Goal: Navigation & Orientation: Find specific page/section

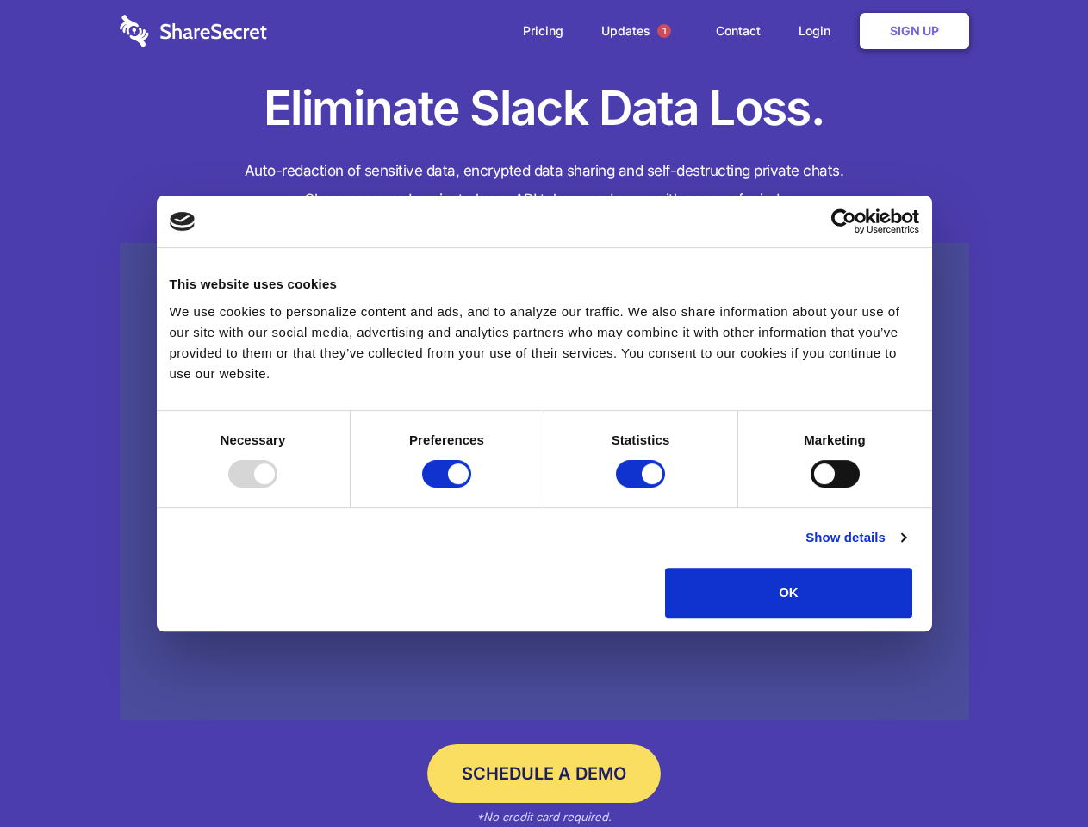
click at [277, 488] on div at bounding box center [252, 474] width 49 height 28
click at [471, 488] on input "Preferences" at bounding box center [446, 474] width 49 height 28
checkbox input "false"
click at [643, 488] on input "Statistics" at bounding box center [640, 474] width 49 height 28
checkbox input "false"
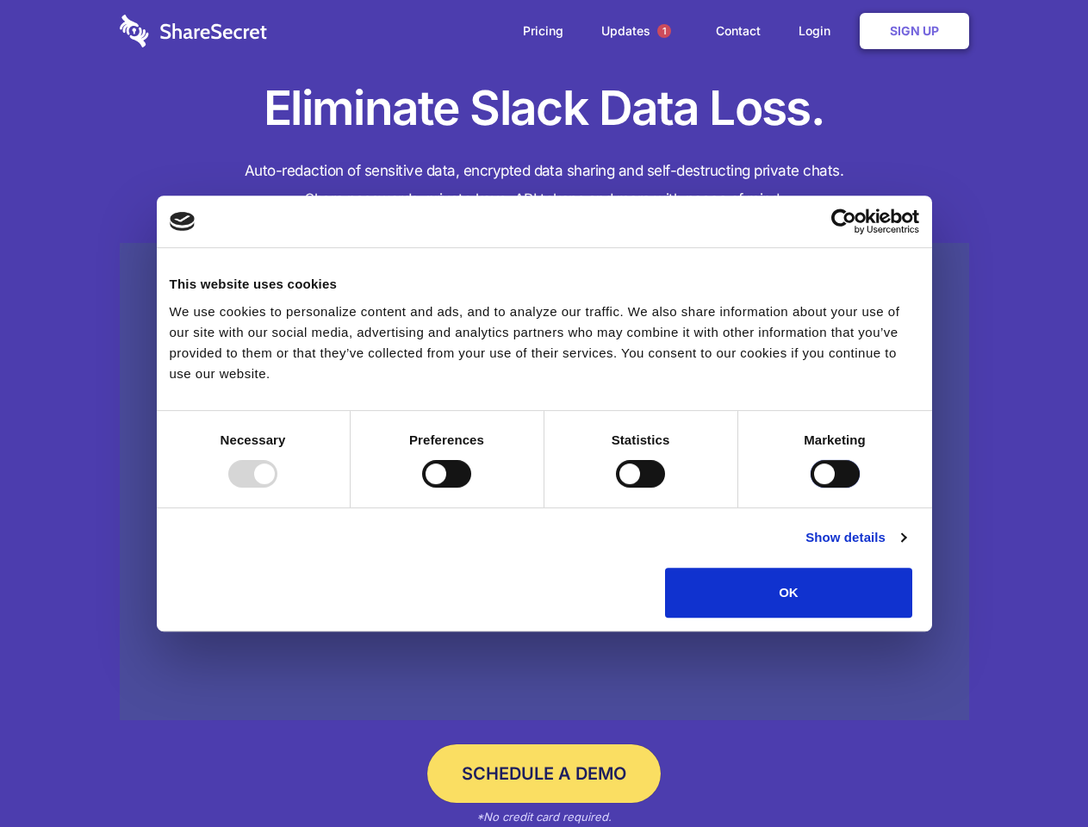
click at [811, 488] on input "Marketing" at bounding box center [835, 474] width 49 height 28
checkbox input "true"
click at [905, 548] on link "Show details" at bounding box center [855, 537] width 100 height 21
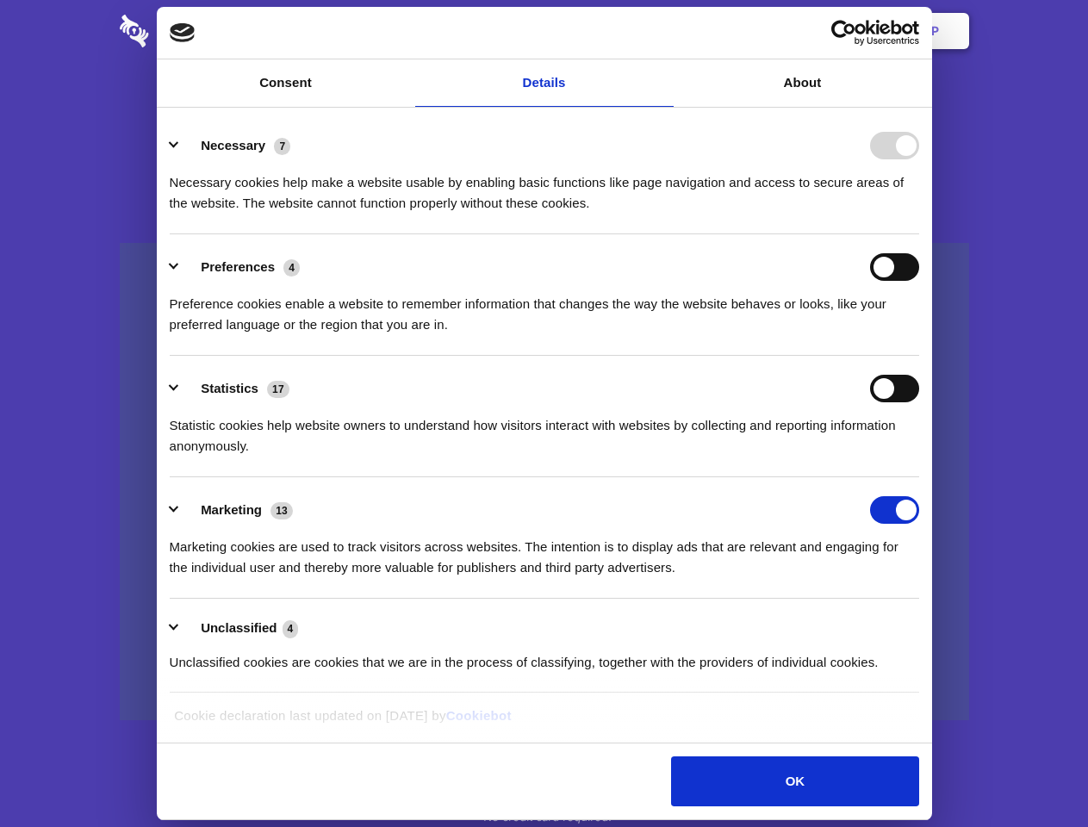
click at [919, 234] on li "Necessary 7 Necessary cookies help make a website usable by enabling basic func…" at bounding box center [544, 173] width 749 height 121
click at [663, 31] on span "1" at bounding box center [664, 31] width 14 height 14
